Goal: Information Seeking & Learning: Learn about a topic

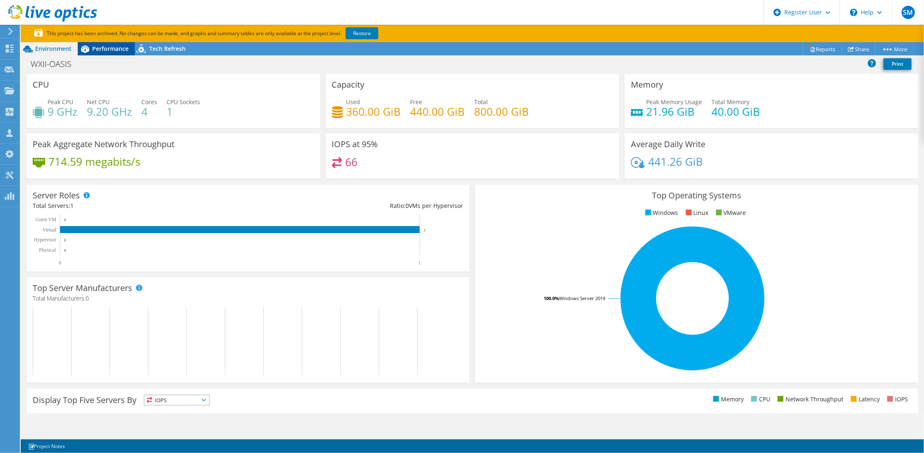
click at [104, 48] on span "Performance" at bounding box center [110, 49] width 36 height 8
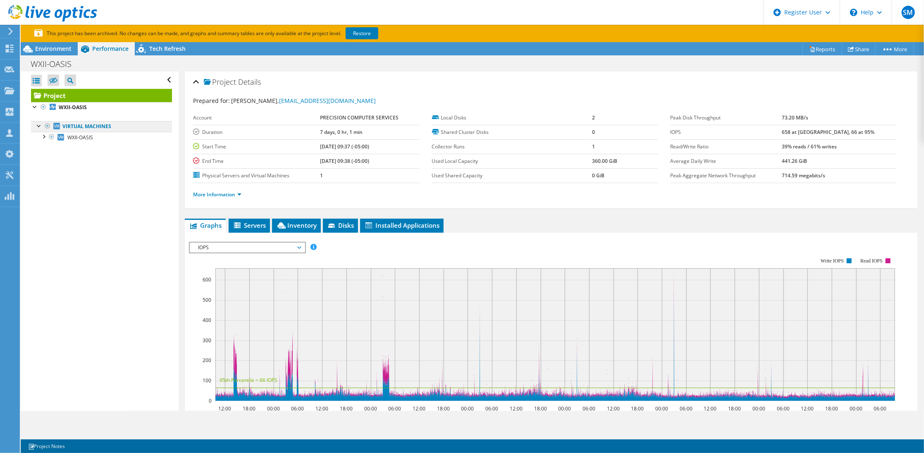
click at [137, 128] on link "Virtual Machines" at bounding box center [101, 126] width 141 height 11
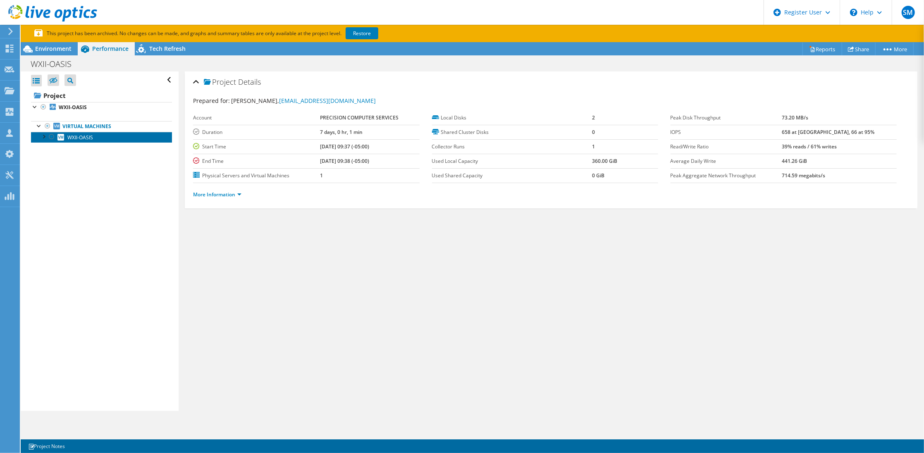
click at [130, 138] on link "WXII-OASIS" at bounding box center [101, 137] width 141 height 11
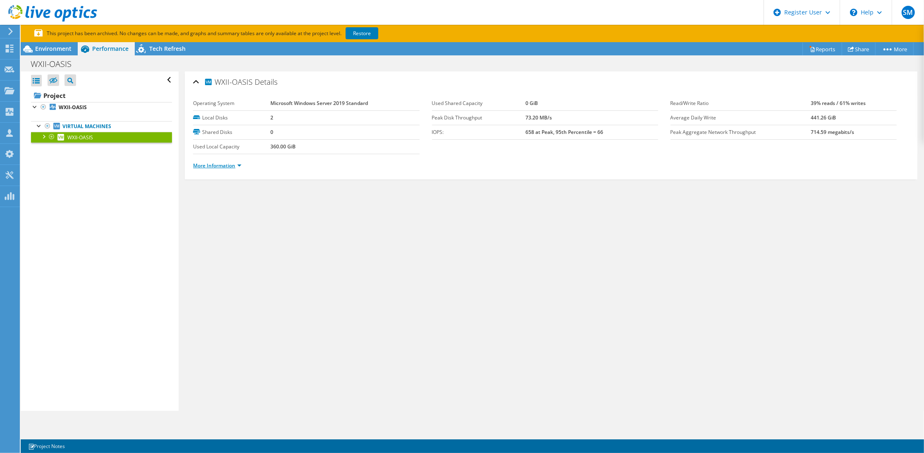
click at [204, 164] on link "More Information" at bounding box center [217, 165] width 48 height 7
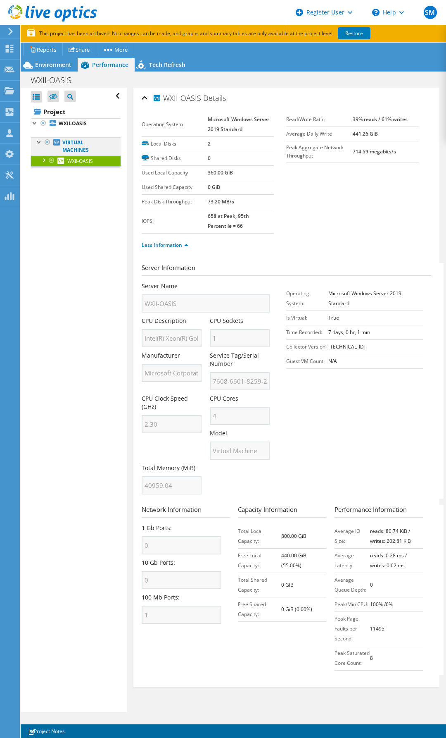
click at [66, 143] on link "Virtual Machines" at bounding box center [76, 146] width 90 height 18
click at [73, 121] on b "WXII-OASIS" at bounding box center [73, 123] width 28 height 7
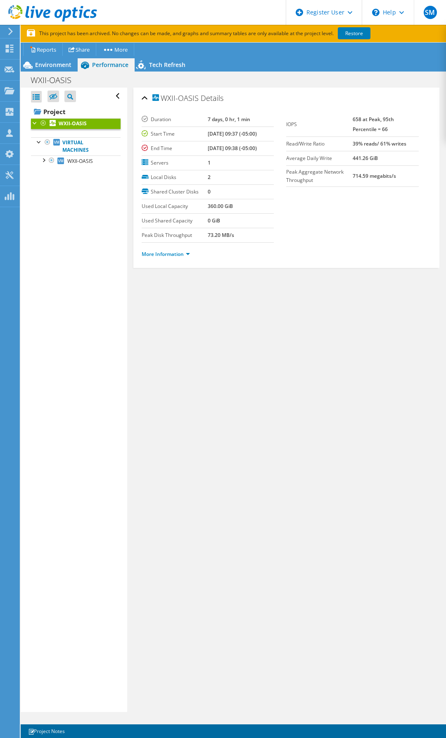
click at [167, 259] on div "More Information" at bounding box center [287, 254] width 290 height 23
click at [168, 251] on link "More Information" at bounding box center [166, 253] width 48 height 7
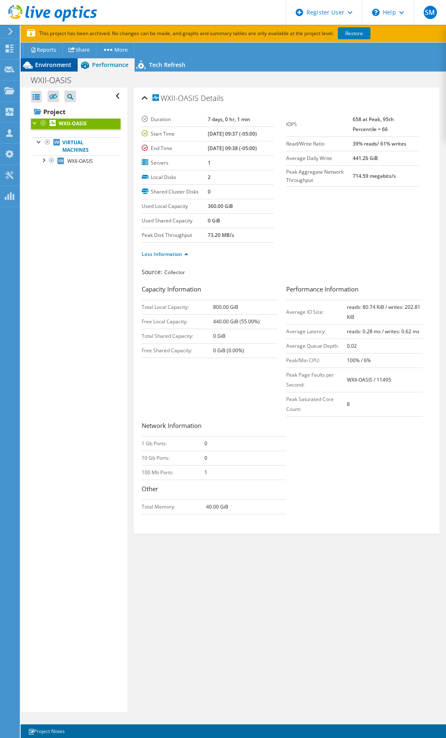
click at [39, 58] on div "Environment" at bounding box center [49, 64] width 57 height 13
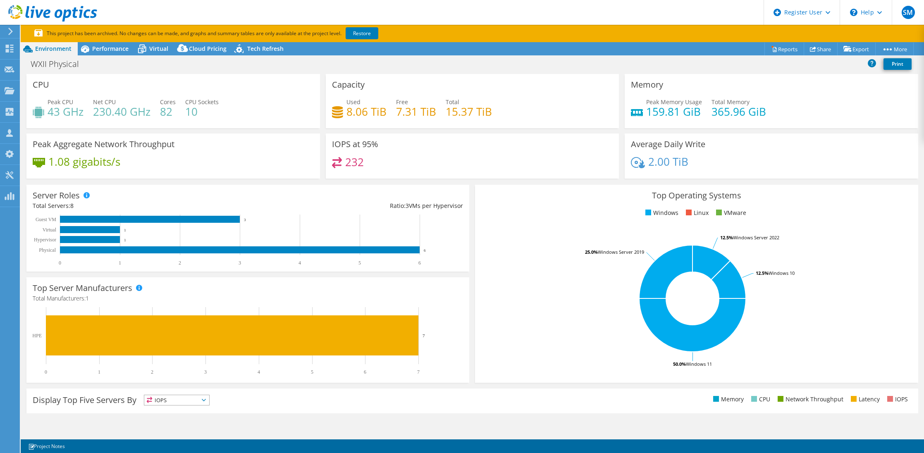
select select "USD"
click at [157, 50] on span "Virtual" at bounding box center [158, 49] width 19 height 8
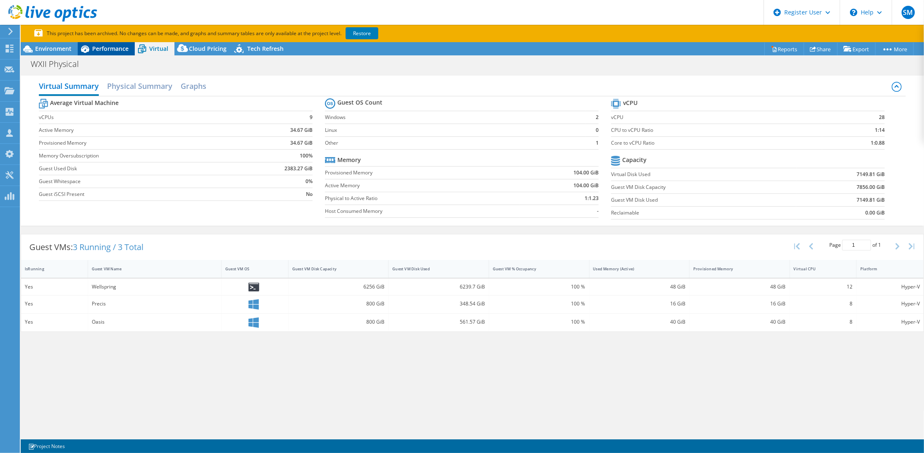
click at [114, 52] on span "Performance" at bounding box center [110, 49] width 36 height 8
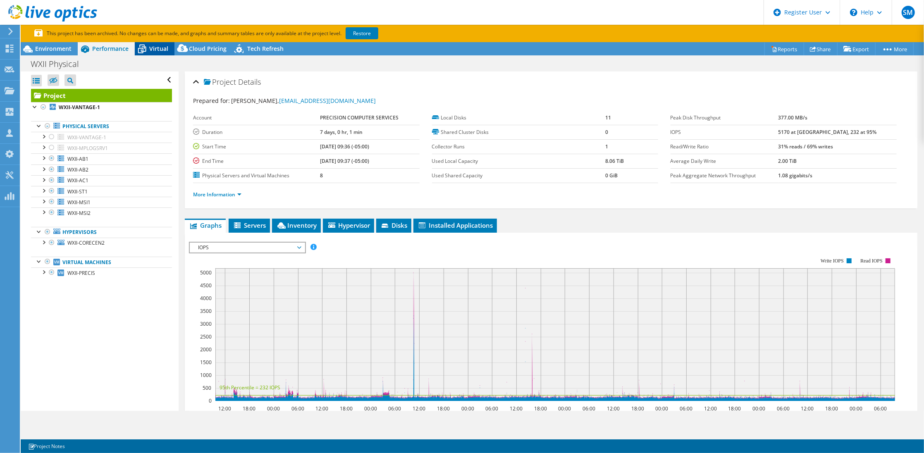
click at [153, 51] on span "Virtual" at bounding box center [158, 49] width 19 height 8
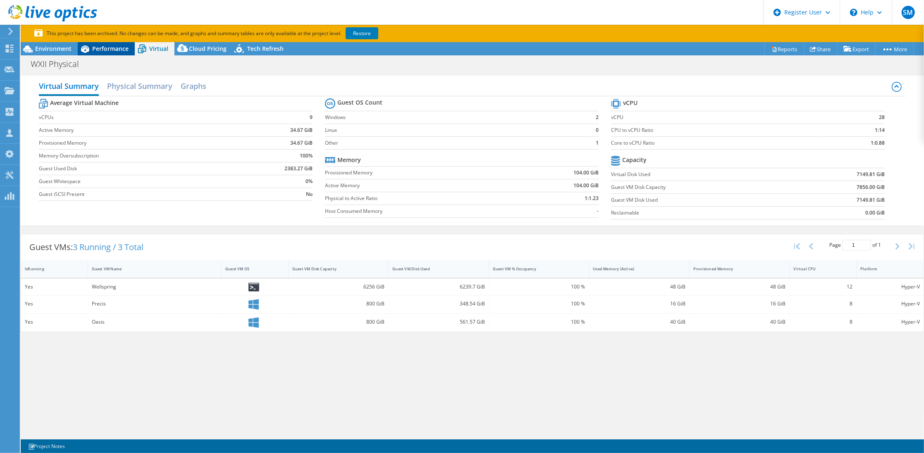
click at [118, 52] on div "Performance" at bounding box center [106, 48] width 57 height 13
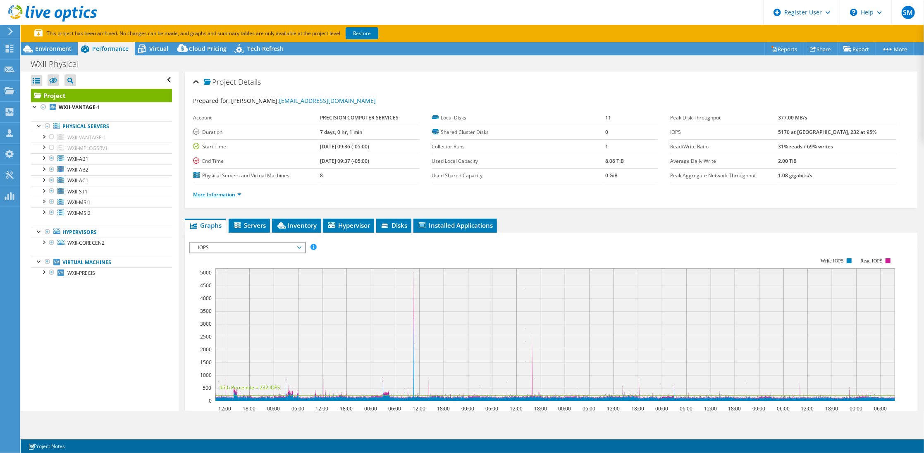
click at [233, 191] on link "More Information" at bounding box center [217, 194] width 48 height 7
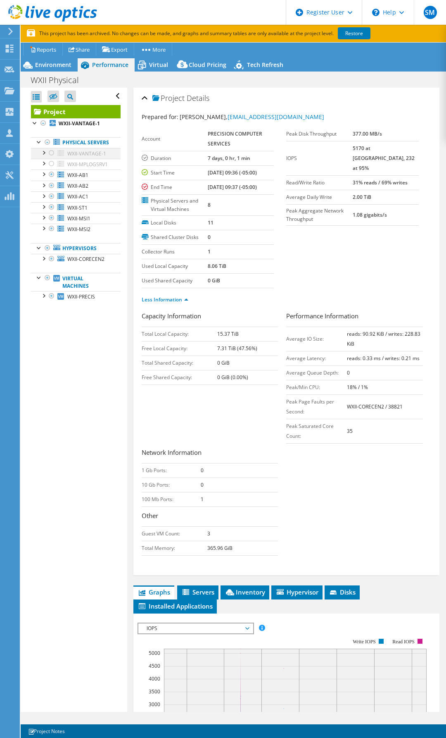
click at [52, 158] on div at bounding box center [52, 153] width 8 height 10
click at [51, 158] on div at bounding box center [52, 153] width 8 height 10
click at [45, 156] on div at bounding box center [43, 152] width 8 height 8
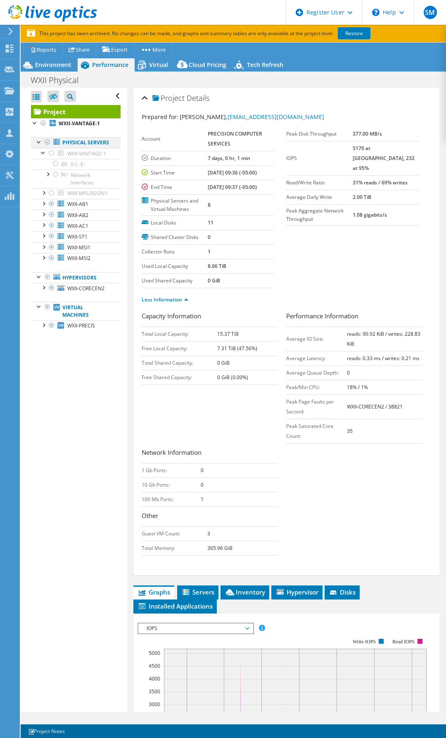
click at [37, 142] on div at bounding box center [39, 141] width 8 height 8
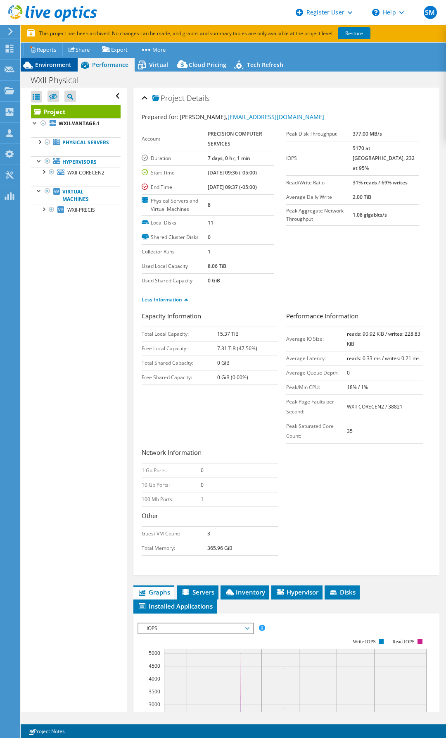
click at [59, 65] on span "Environment" at bounding box center [53, 65] width 36 height 8
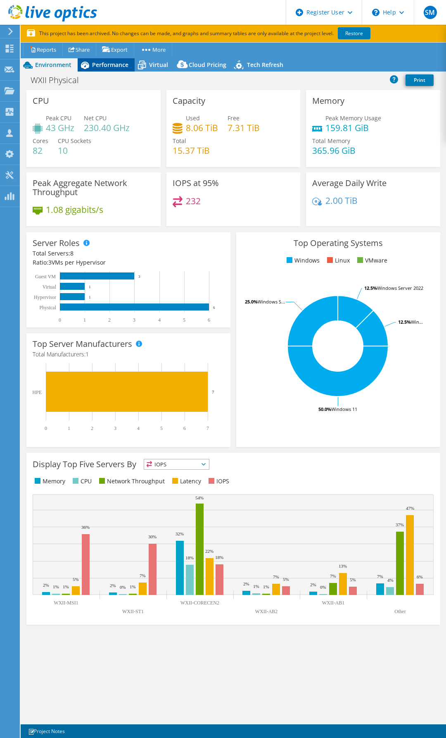
click at [116, 65] on span "Performance" at bounding box center [110, 65] width 36 height 8
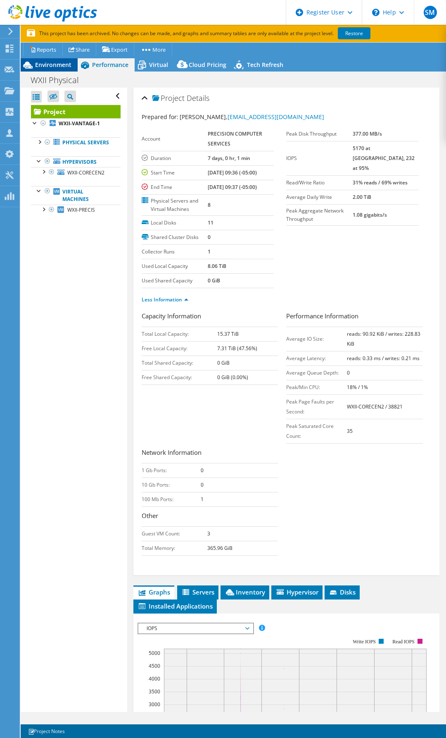
click at [52, 67] on span "Environment" at bounding box center [53, 65] width 36 height 8
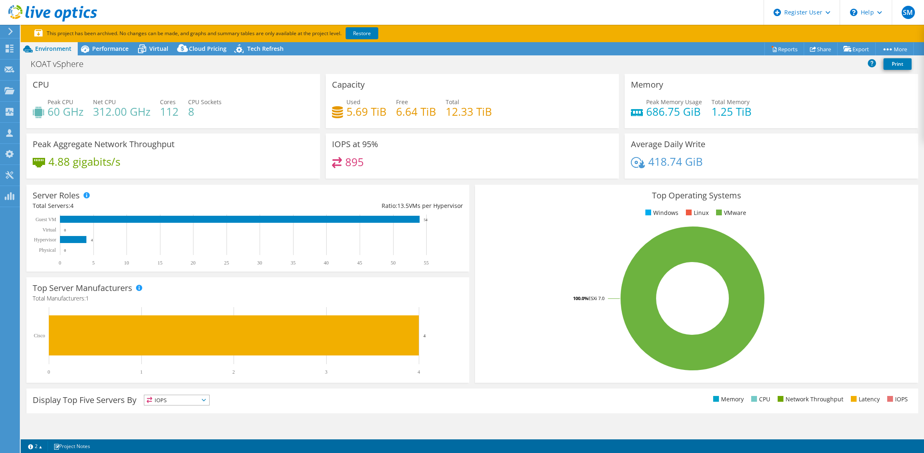
select select "USD"
click at [110, 50] on span "Performance" at bounding box center [110, 49] width 36 height 8
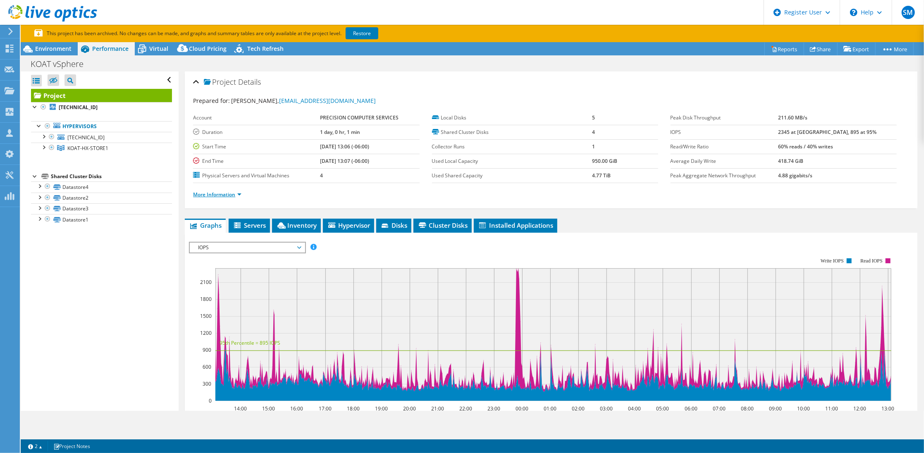
click at [217, 193] on link "More Information" at bounding box center [217, 194] width 48 height 7
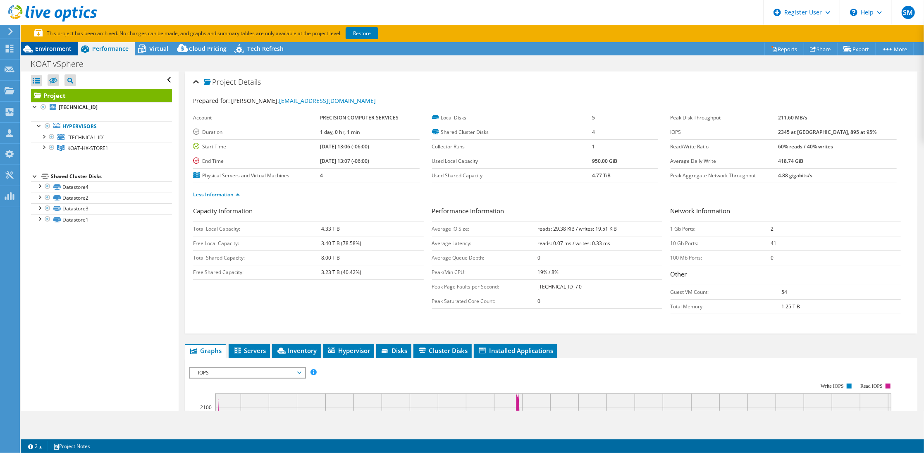
click at [53, 49] on span "Environment" at bounding box center [53, 49] width 36 height 8
